Goal: Transaction & Acquisition: Register for event/course

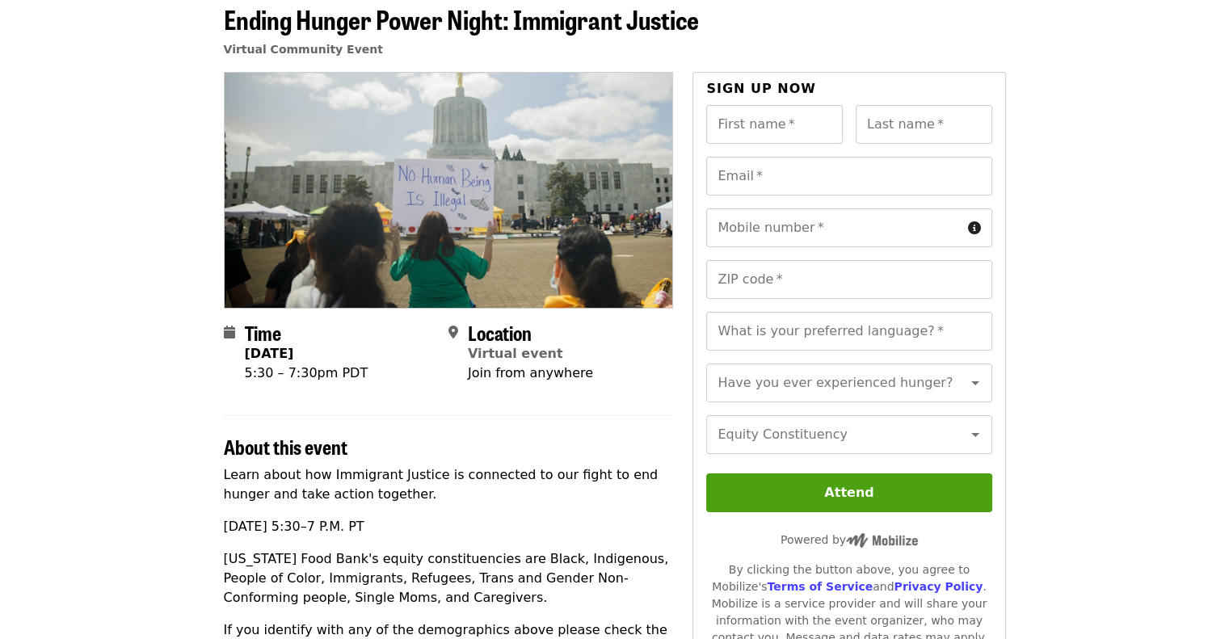
scroll to position [81, 0]
click at [1206, 463] on article "Ending Hunger Power Night: Immigrant Justice Virtual Community Event Time Tuesd…" at bounding box center [614, 584] width 1229 height 1189
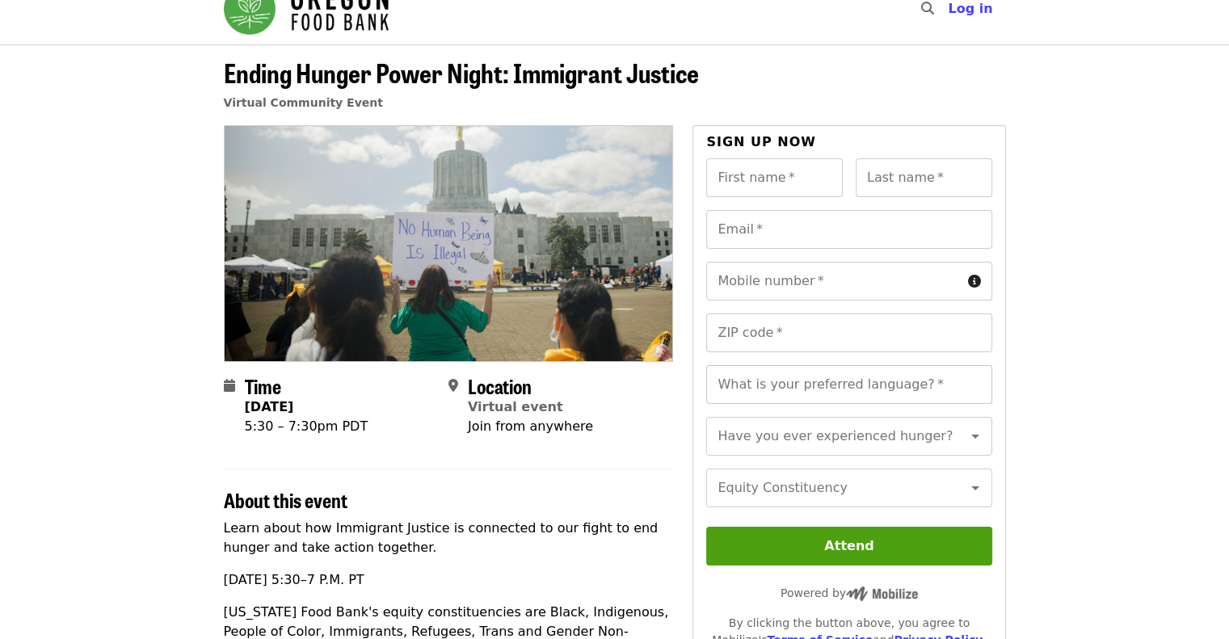
scroll to position [0, 0]
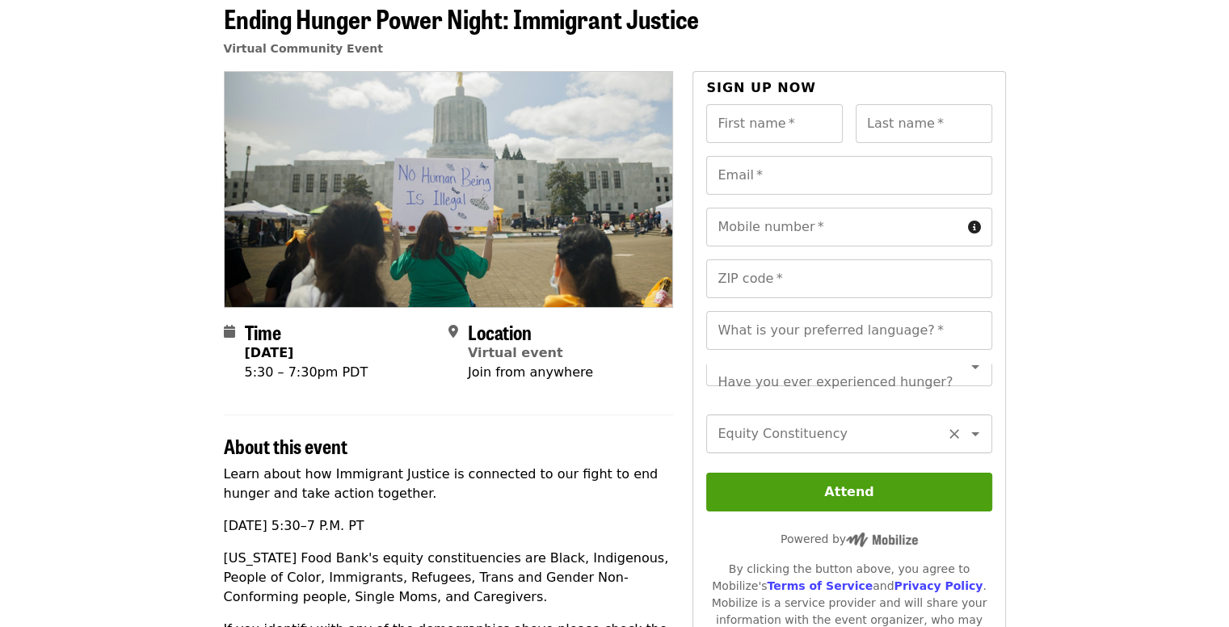
scroll to position [19, 0]
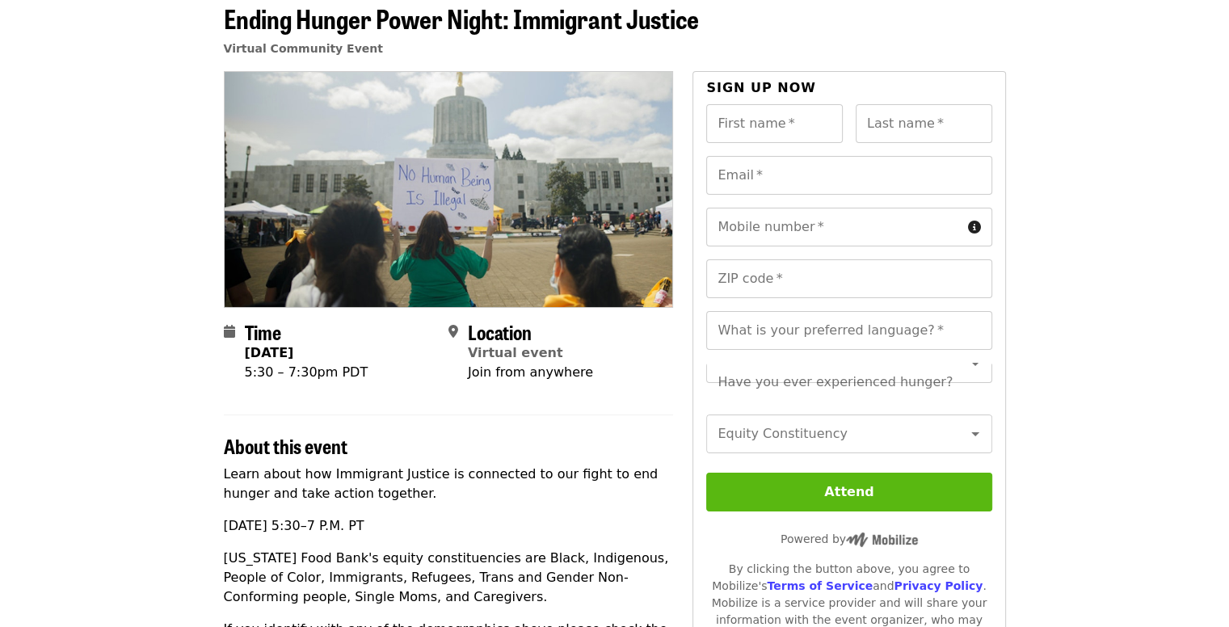
click at [845, 512] on button "Attend" at bounding box center [848, 492] width 285 height 39
click at [1128, 242] on article "Ending Hunger Power Night: Immigrant Justice Virtual Community Event Time Tuesd…" at bounding box center [614, 584] width 1229 height 1189
